Goal: Information Seeking & Learning: Learn about a topic

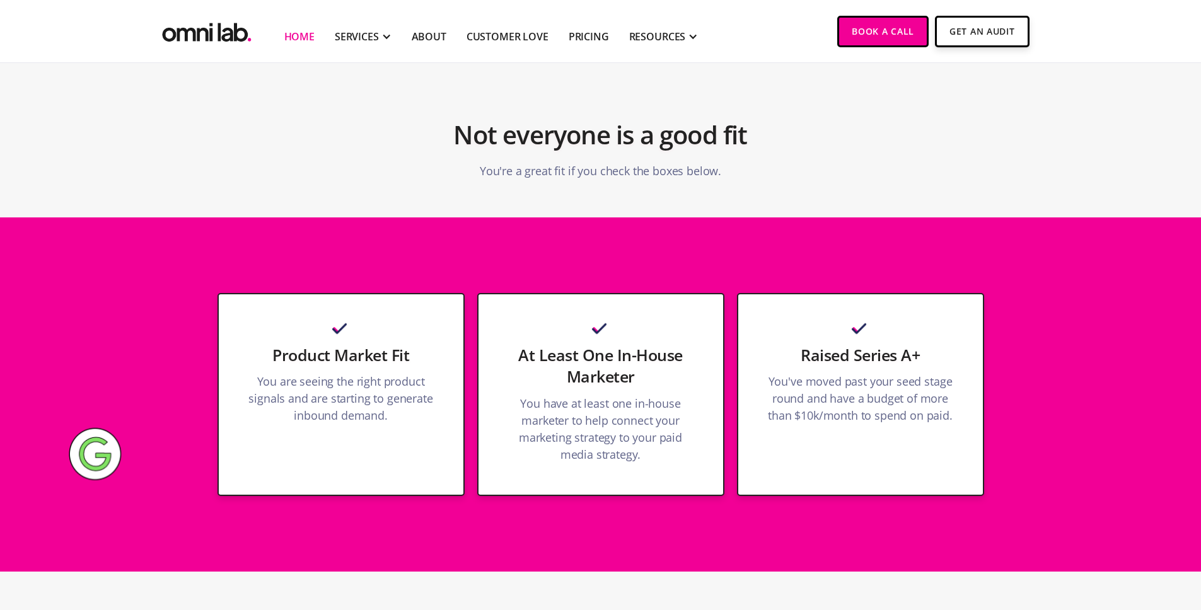
scroll to position [3391, 0]
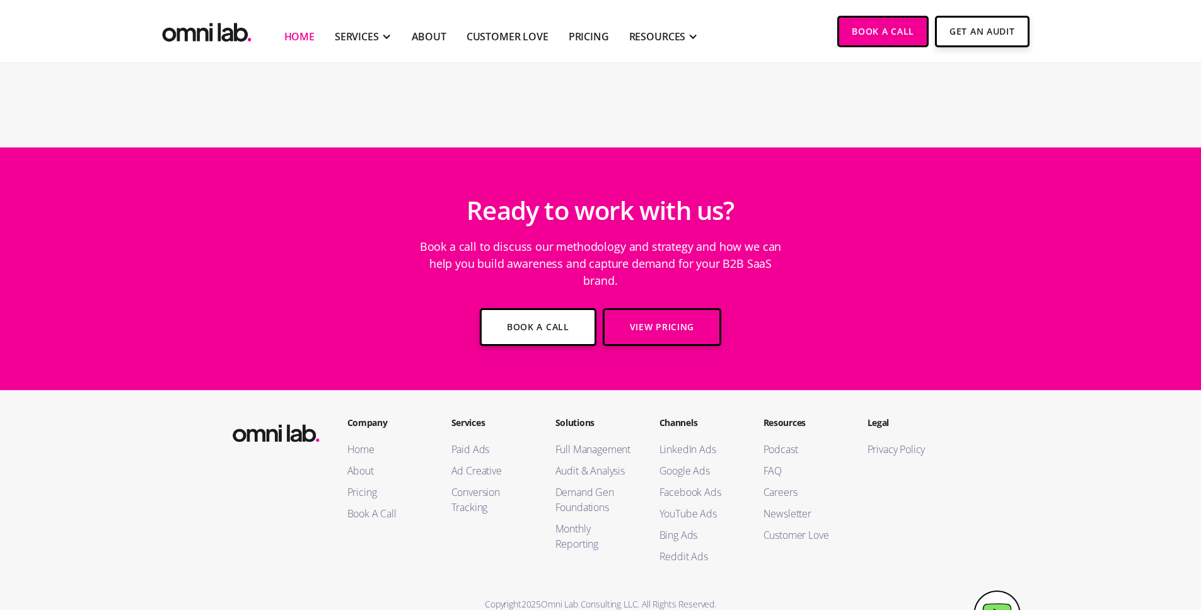
scroll to position [4475, 0]
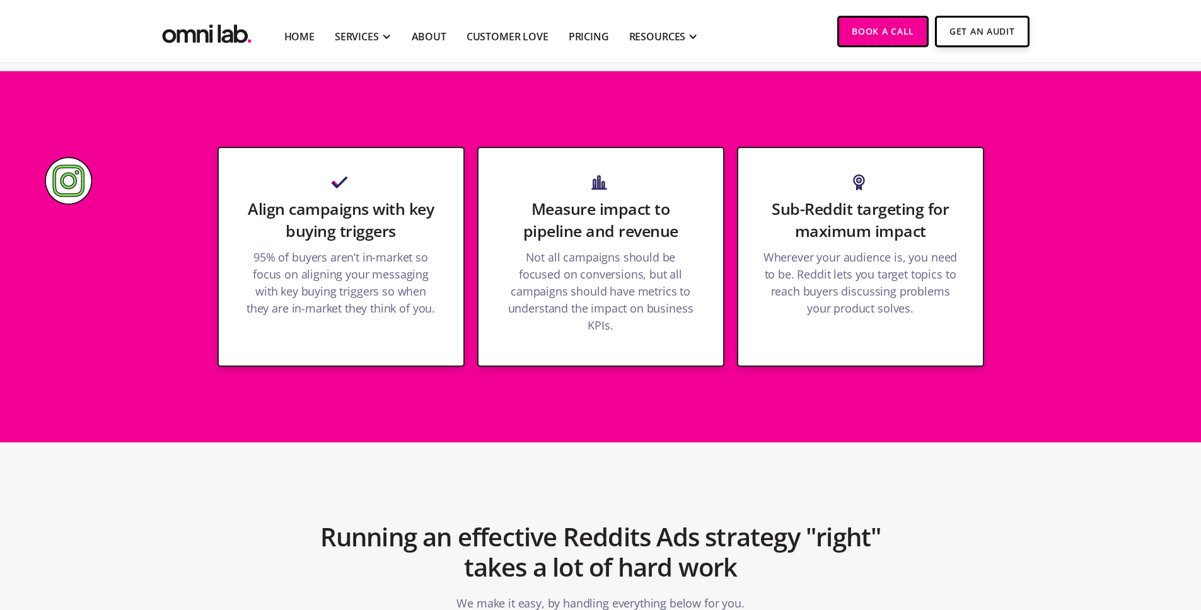
scroll to position [636, 0]
